Goal: Navigation & Orientation: Find specific page/section

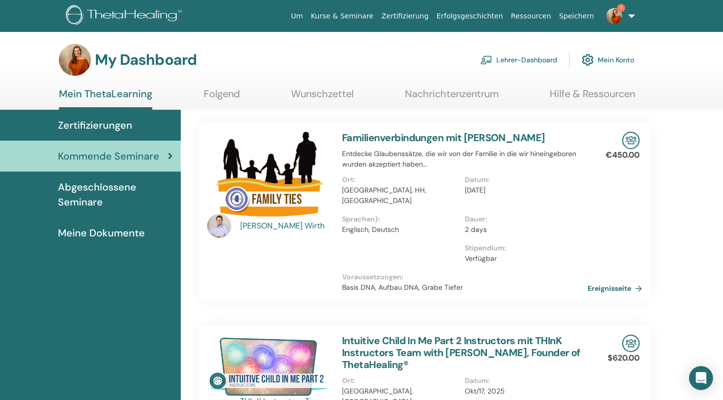
click at [613, 20] on img at bounding box center [614, 16] width 16 height 16
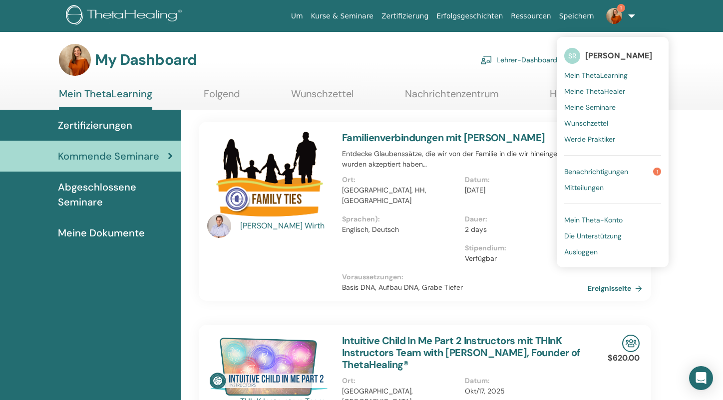
click at [583, 164] on link "Benachrichtigungen 1" at bounding box center [612, 172] width 97 height 16
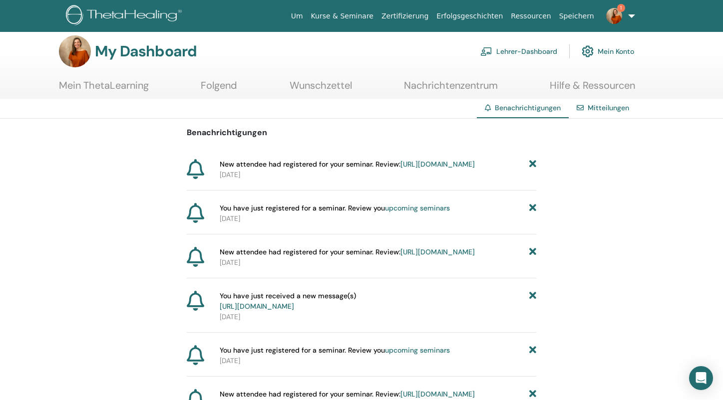
scroll to position [11, 0]
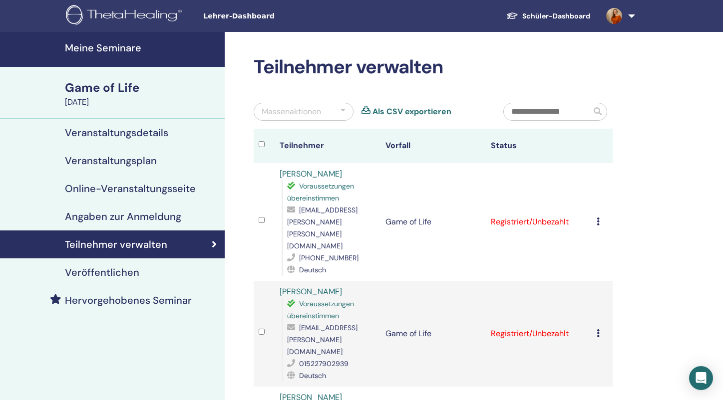
click at [106, 52] on h4 "Meine Seminare" at bounding box center [142, 48] width 154 height 12
